Goal: Use online tool/utility: Utilize a website feature to perform a specific function

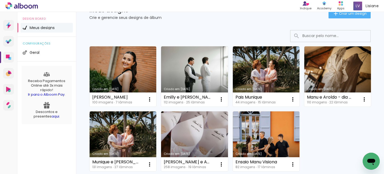
scroll to position [22, 0]
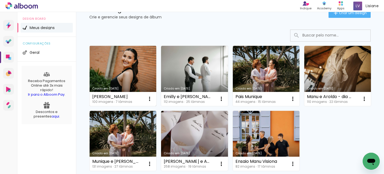
click at [119, 70] on link "Criado em [DATE]" at bounding box center [123, 76] width 67 height 60
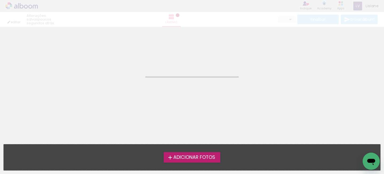
click at [230, 101] on neon-animated-pages "Confirmar Cancelar" at bounding box center [192, 100] width 384 height 147
click at [183, 81] on neon-animatable "Confirmar Cancelar" at bounding box center [192, 54] width 384 height 54
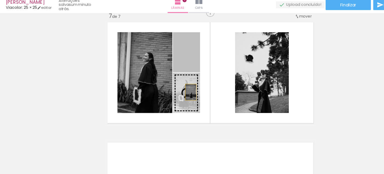
scroll to position [224, 0]
click at [0, 0] on slot at bounding box center [0, 0] width 0 height 0
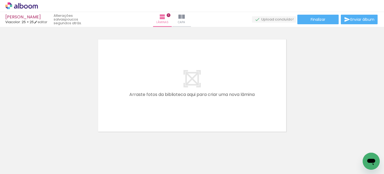
scroll to position [0, 1338]
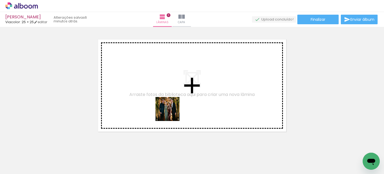
drag, startPoint x: 171, startPoint y: 157, endPoint x: 171, endPoint y: 113, distance: 44.2
click at [171, 113] on quentale-workspace at bounding box center [192, 87] width 384 height 174
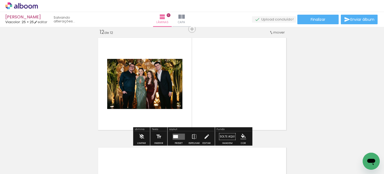
scroll to position [1215, 0]
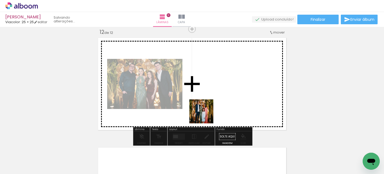
drag, startPoint x: 205, startPoint y: 164, endPoint x: 205, endPoint y: 97, distance: 67.4
click at [205, 97] on quentale-workspace at bounding box center [192, 87] width 384 height 174
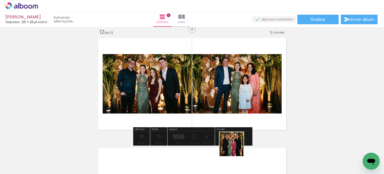
drag, startPoint x: 235, startPoint y: 155, endPoint x: 243, endPoint y: 92, distance: 64.2
click at [235, 85] on quentale-workspace at bounding box center [192, 87] width 384 height 174
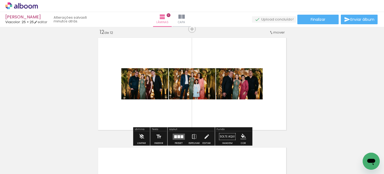
drag, startPoint x: 265, startPoint y: 154, endPoint x: 268, endPoint y: 102, distance: 52.6
click at [257, 93] on quentale-workspace at bounding box center [192, 87] width 384 height 174
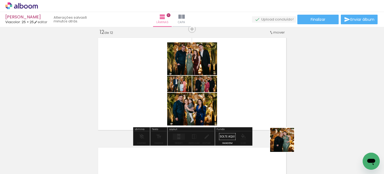
drag, startPoint x: 296, startPoint y: 165, endPoint x: 295, endPoint y: 123, distance: 41.9
click at [269, 111] on quentale-workspace at bounding box center [192, 87] width 384 height 174
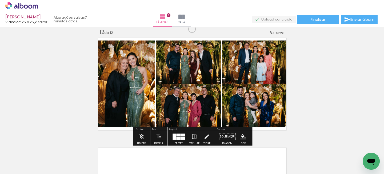
drag, startPoint x: 318, startPoint y: 155, endPoint x: 246, endPoint y: 109, distance: 84.9
click at [246, 109] on quentale-workspace at bounding box center [192, 87] width 384 height 174
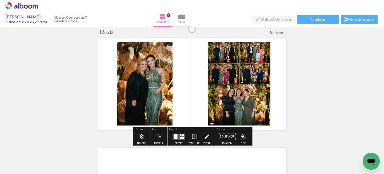
scroll to position [0, 1686]
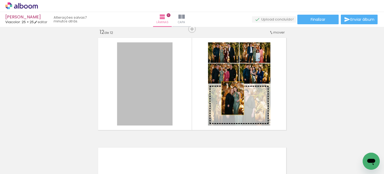
drag, startPoint x: 169, startPoint y: 88, endPoint x: 345, endPoint y: 110, distance: 177.0
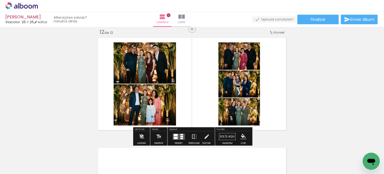
click at [178, 136] on quentale-layouter at bounding box center [178, 137] width 12 height 6
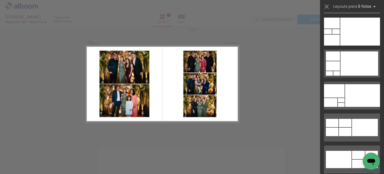
scroll to position [0, 0]
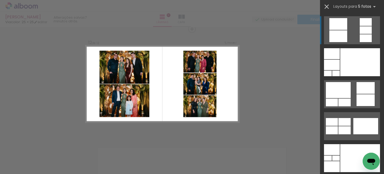
click at [328, 3] on paper-icon-button at bounding box center [327, 7] width 8 height 8
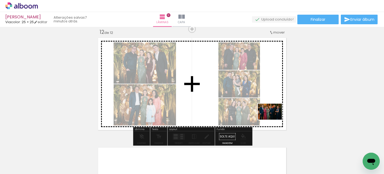
drag, startPoint x: 281, startPoint y: 165, endPoint x: 256, endPoint y: 100, distance: 69.3
click at [240, 87] on quentale-workspace at bounding box center [192, 87] width 384 height 174
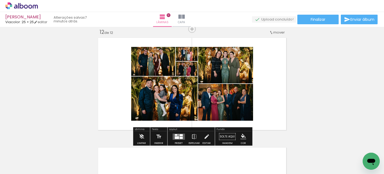
drag, startPoint x: 305, startPoint y: 156, endPoint x: 248, endPoint y: 116, distance: 69.4
click at [250, 116] on quentale-workspace at bounding box center [192, 87] width 384 height 174
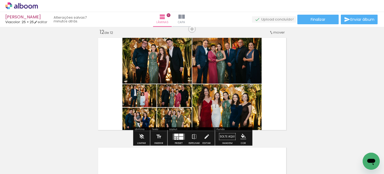
scroll to position [0, 1811]
drag, startPoint x: 214, startPoint y: 156, endPoint x: 222, endPoint y: 120, distance: 37.5
click at [222, 119] on quentale-workspace at bounding box center [192, 87] width 384 height 174
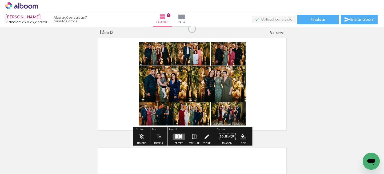
drag, startPoint x: 245, startPoint y: 161, endPoint x: 247, endPoint y: 92, distance: 68.8
click at [245, 88] on quentale-workspace at bounding box center [192, 87] width 384 height 174
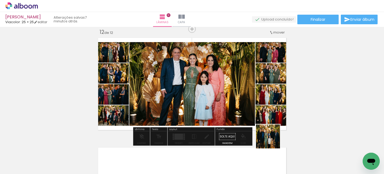
drag, startPoint x: 274, startPoint y: 148, endPoint x: 256, endPoint y: 74, distance: 76.0
click at [258, 73] on quentale-workspace at bounding box center [192, 87] width 384 height 174
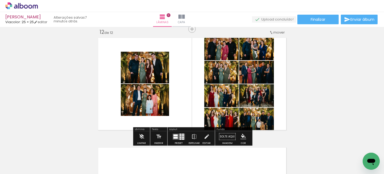
scroll to position [0, 1856]
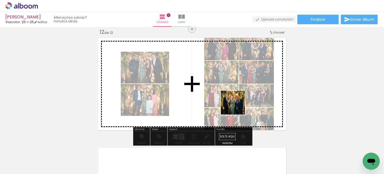
drag, startPoint x: 258, startPoint y: 158, endPoint x: 236, endPoint y: 102, distance: 59.9
click at [235, 102] on quentale-workspace at bounding box center [192, 87] width 384 height 174
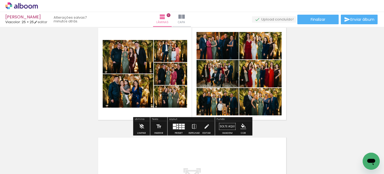
scroll to position [1226, 0]
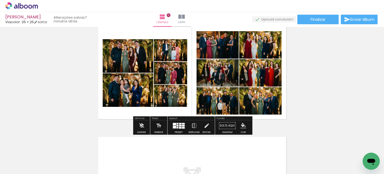
click at [179, 127] on div at bounding box center [180, 128] width 2 height 2
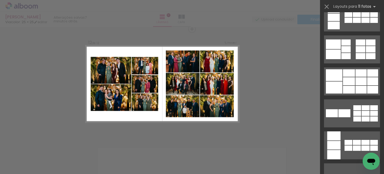
scroll to position [78, 0]
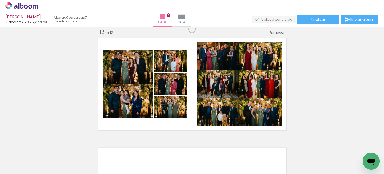
scroll to position [0, 1755]
drag, startPoint x: 148, startPoint y: 158, endPoint x: 181, endPoint y: 111, distance: 57.2
click at [164, 114] on quentale-workspace at bounding box center [192, 87] width 384 height 174
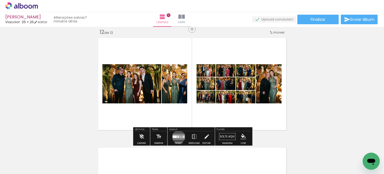
click at [177, 137] on div at bounding box center [177, 136] width 1 height 2
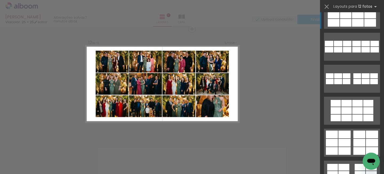
scroll to position [133, 0]
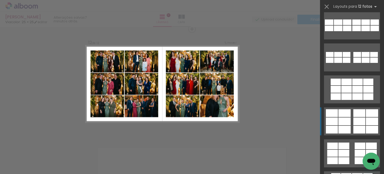
click at [353, 130] on div at bounding box center [359, 130] width 12 height 8
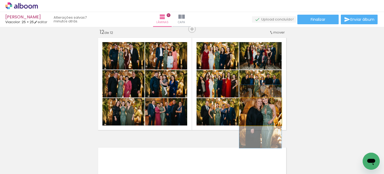
drag, startPoint x: 271, startPoint y: 117, endPoint x: 268, endPoint y: 122, distance: 6.0
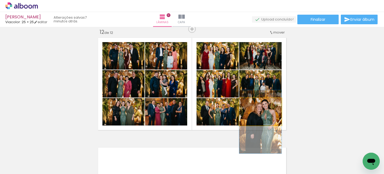
drag, startPoint x: 272, startPoint y: 118, endPoint x: 272, endPoint y: 123, distance: 5.4
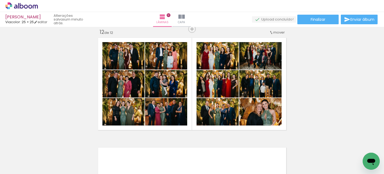
scroll to position [0, 1755]
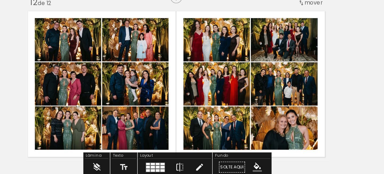
scroll to position [1206, 0]
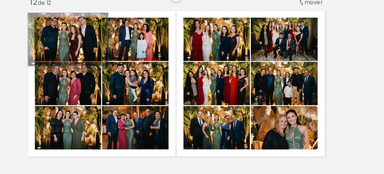
drag, startPoint x: 117, startPoint y: 56, endPoint x: 121, endPoint y: 56, distance: 3.7
type paper-slider "120"
click at [121, 56] on div at bounding box center [118, 56] width 9 height 9
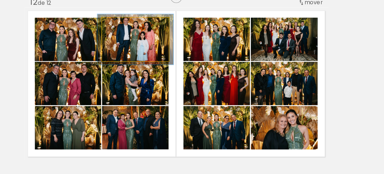
drag, startPoint x: 159, startPoint y: 56, endPoint x: 161, endPoint y: 57, distance: 2.7
type paper-slider "114"
click at [161, 57] on div at bounding box center [160, 56] width 5 height 5
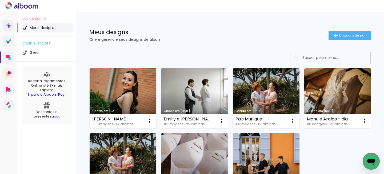
click at [127, 96] on link "Criado em [DATE]" at bounding box center [123, 98] width 67 height 60
